Goal: Find specific page/section: Find specific page/section

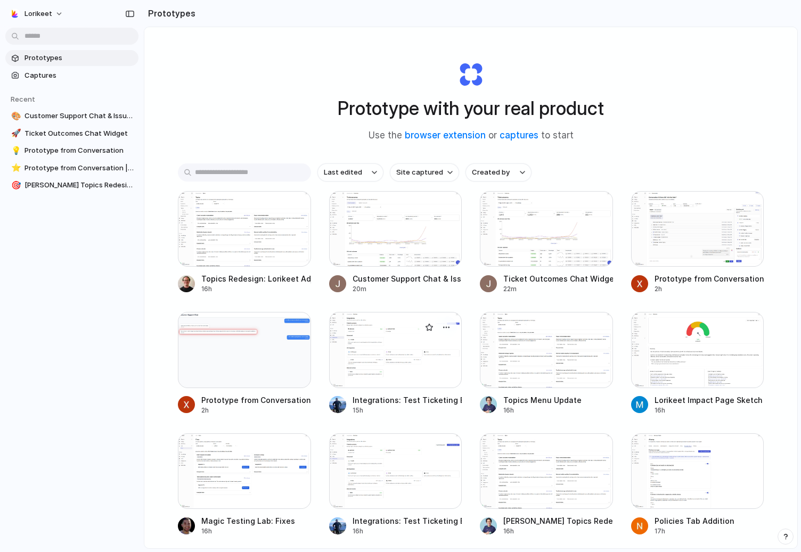
click at [412, 359] on div at bounding box center [395, 350] width 133 height 76
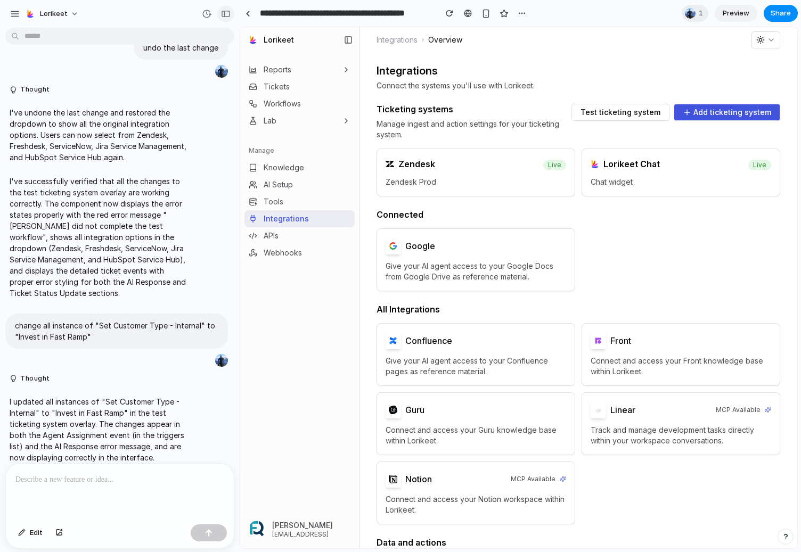
click at [226, 13] on div "button" at bounding box center [226, 13] width 10 height 7
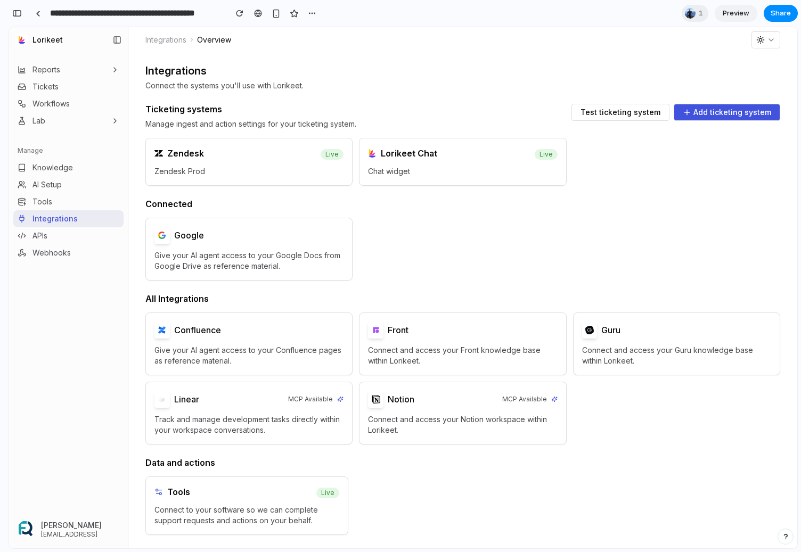
scroll to position [3202, 0]
click at [20, 17] on div "button" at bounding box center [17, 13] width 10 height 7
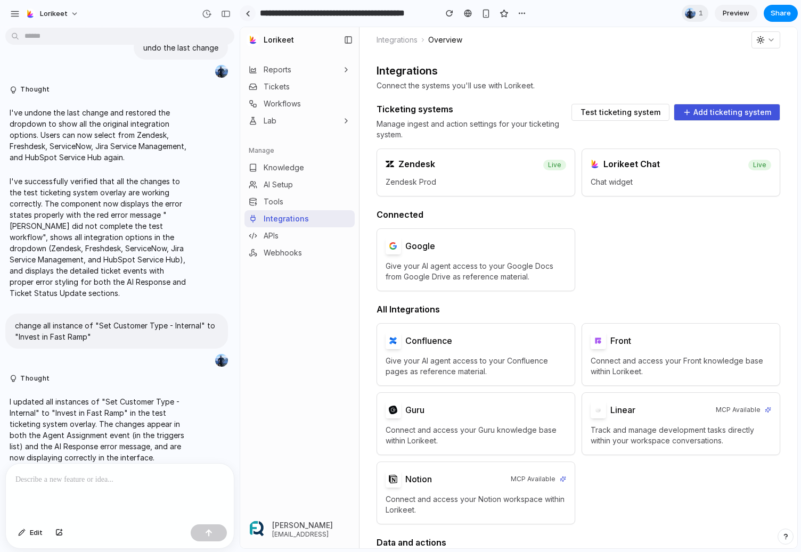
click at [248, 10] on link at bounding box center [248, 13] width 16 height 16
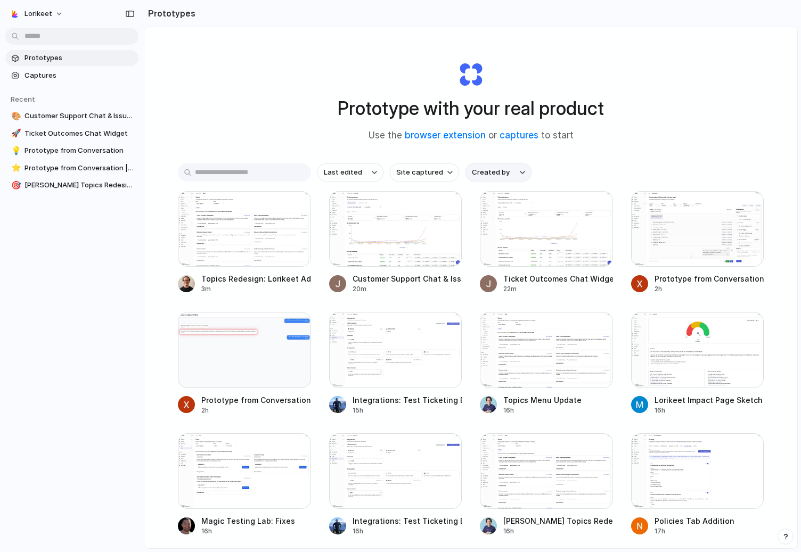
click at [491, 169] on span "Created by" at bounding box center [491, 172] width 38 height 11
type input "***"
click at [501, 218] on span "[PERSON_NAME]" at bounding box center [511, 219] width 54 height 11
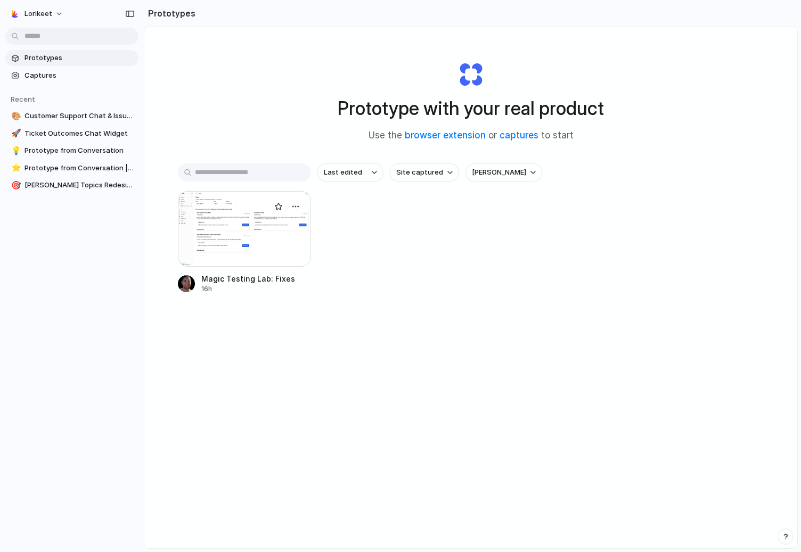
click at [255, 235] on div at bounding box center [244, 229] width 133 height 76
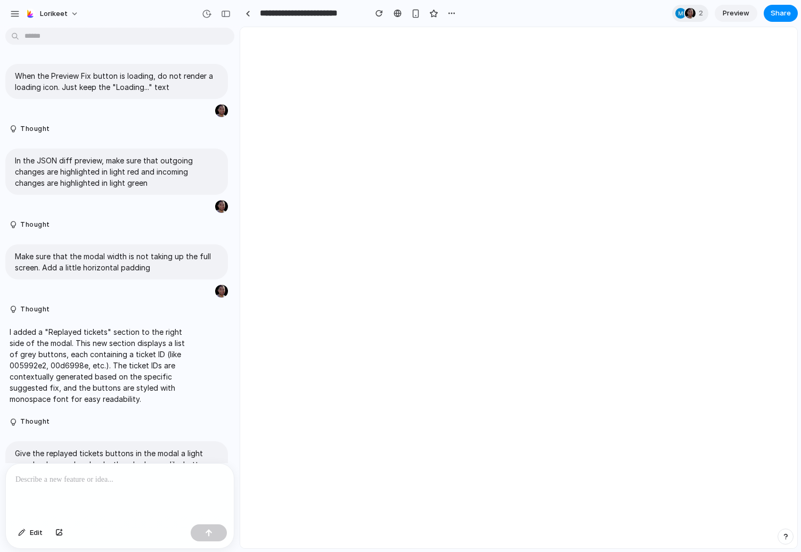
scroll to position [2556, 0]
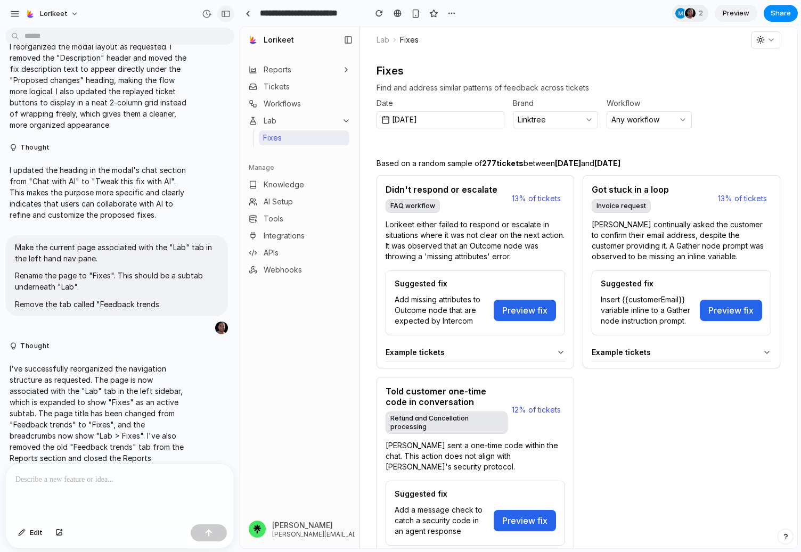
click at [223, 14] on div "button" at bounding box center [226, 13] width 10 height 7
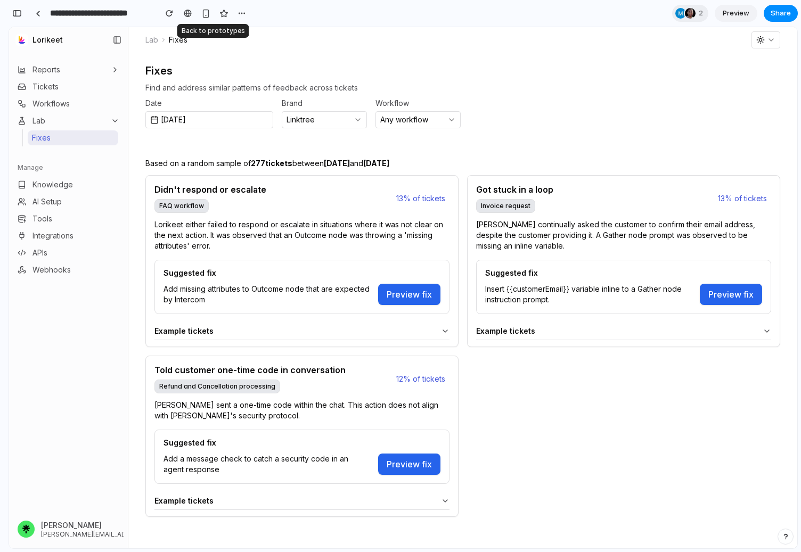
scroll to position [4446, 0]
